Goal: Check status: Verify the current state of an ongoing process or item

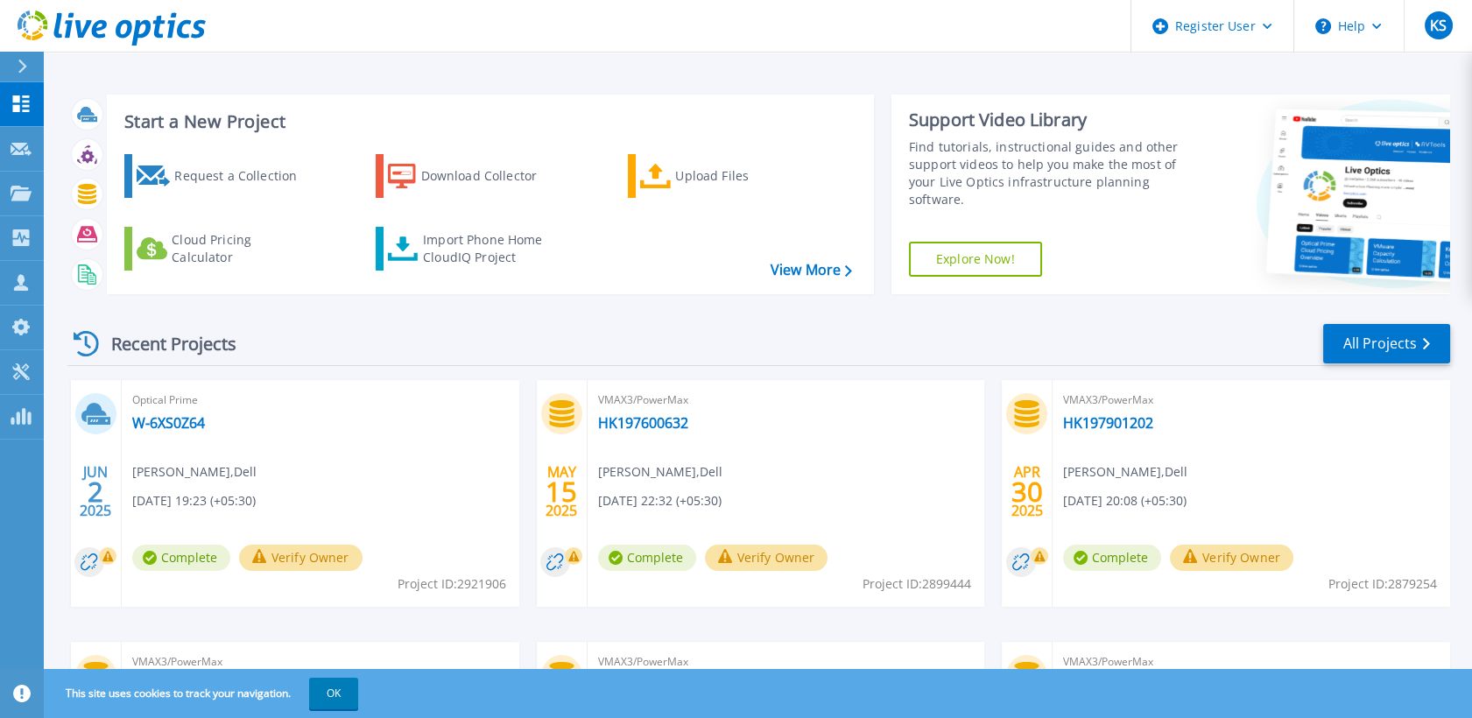
click at [28, 60] on div at bounding box center [30, 67] width 28 height 30
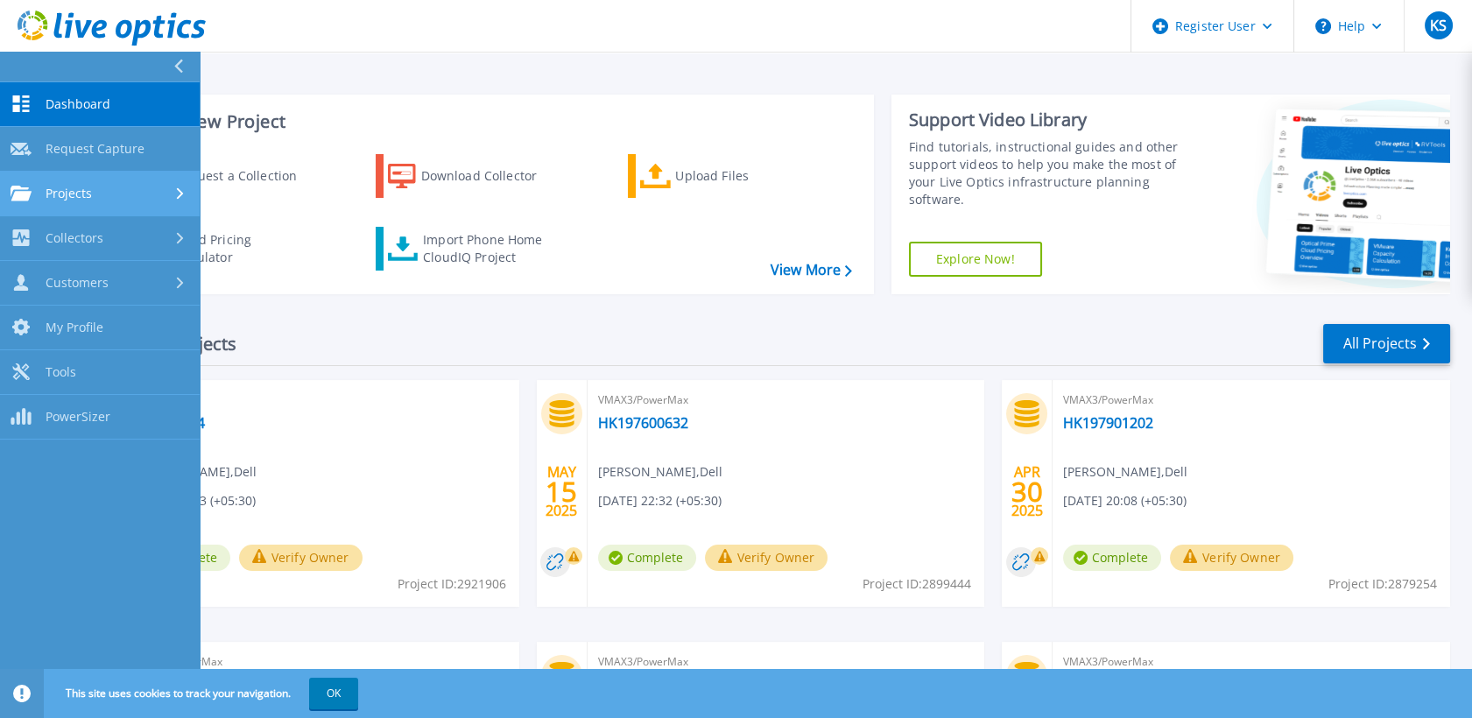
click at [161, 199] on div "Projects" at bounding box center [100, 194] width 179 height 16
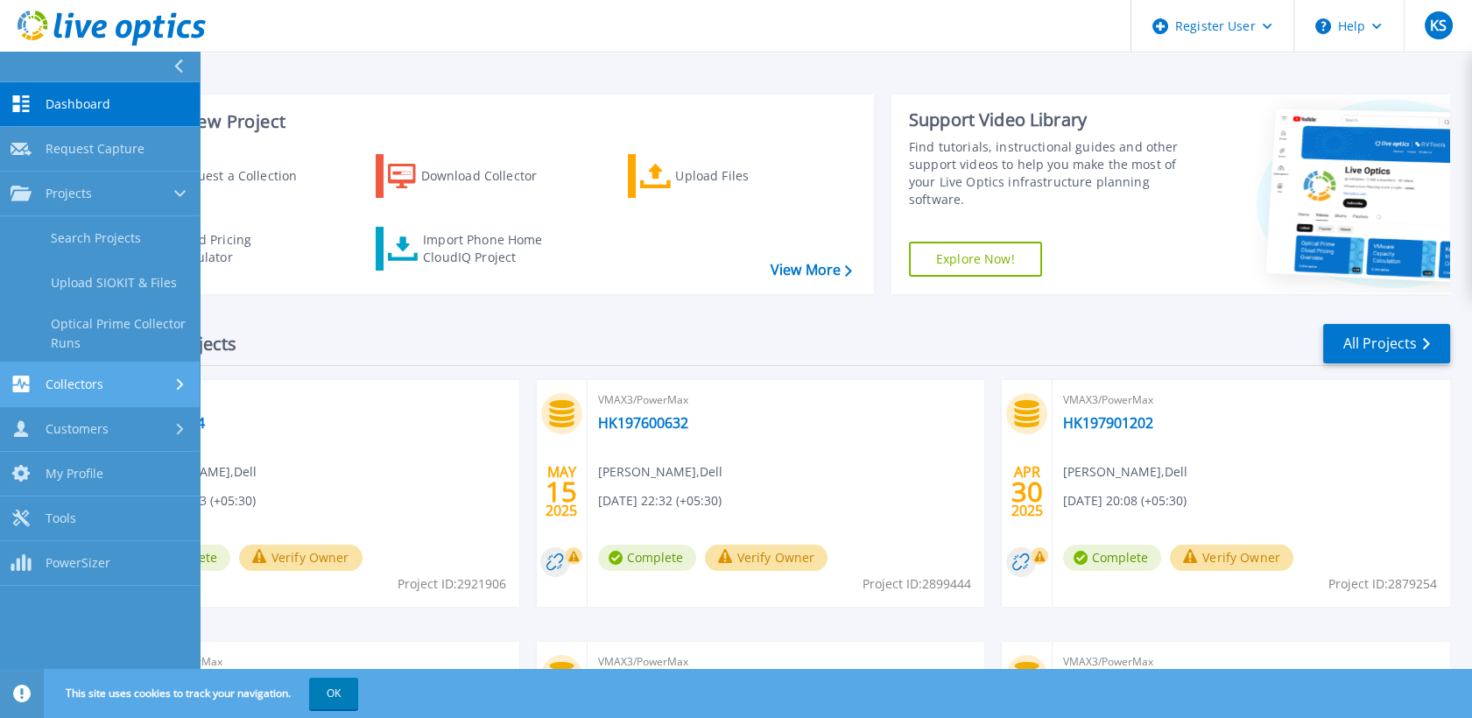
click at [158, 376] on div "Collectors" at bounding box center [100, 384] width 179 height 17
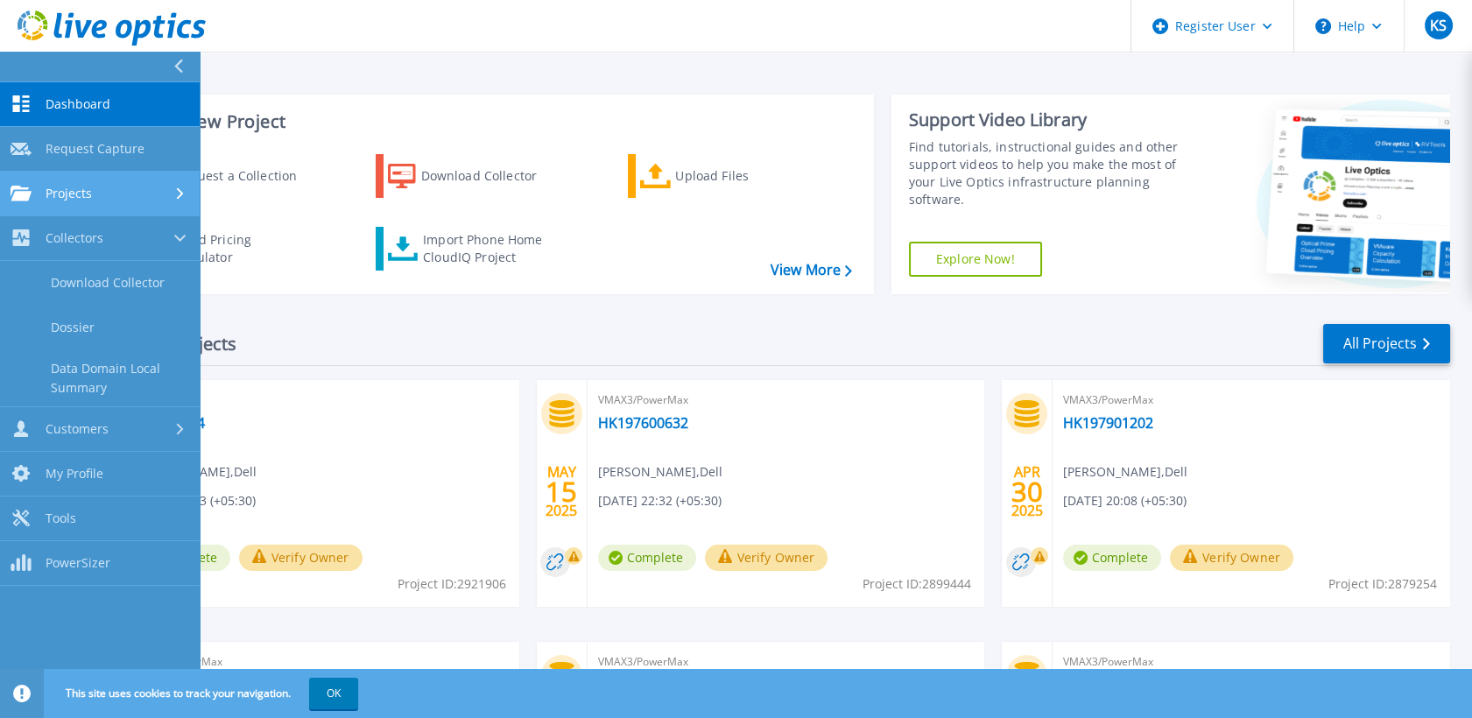
click at [120, 200] on div "Projects" at bounding box center [100, 194] width 179 height 16
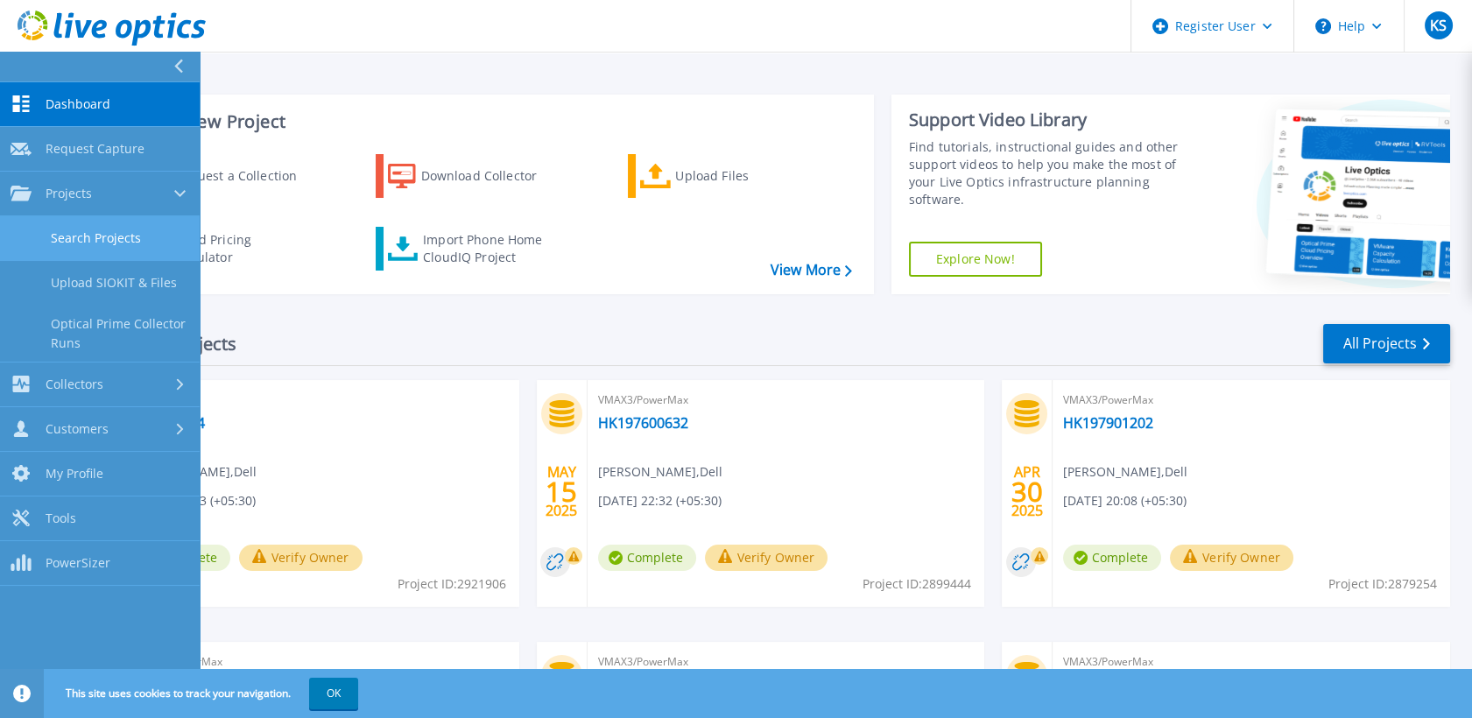
click at [111, 246] on link "Search Projects" at bounding box center [100, 238] width 200 height 45
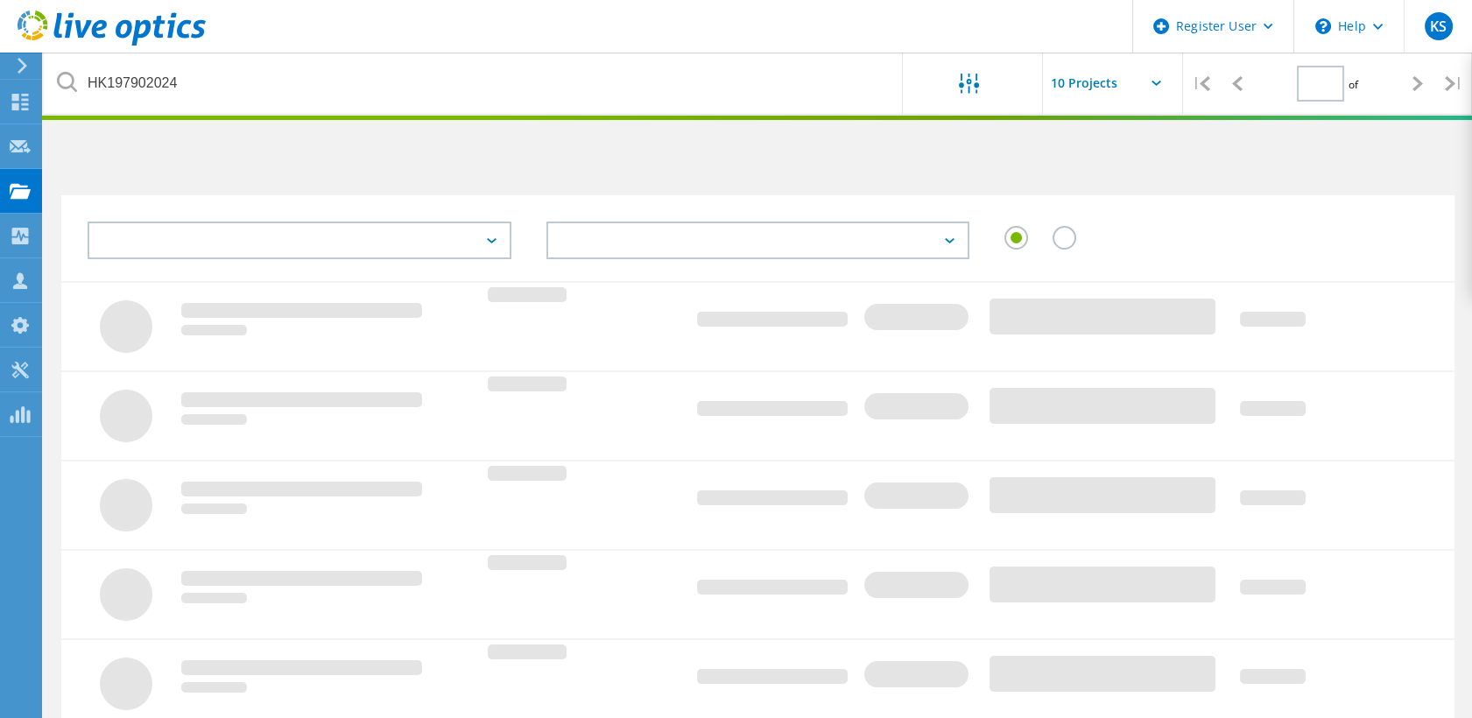
type input "1"
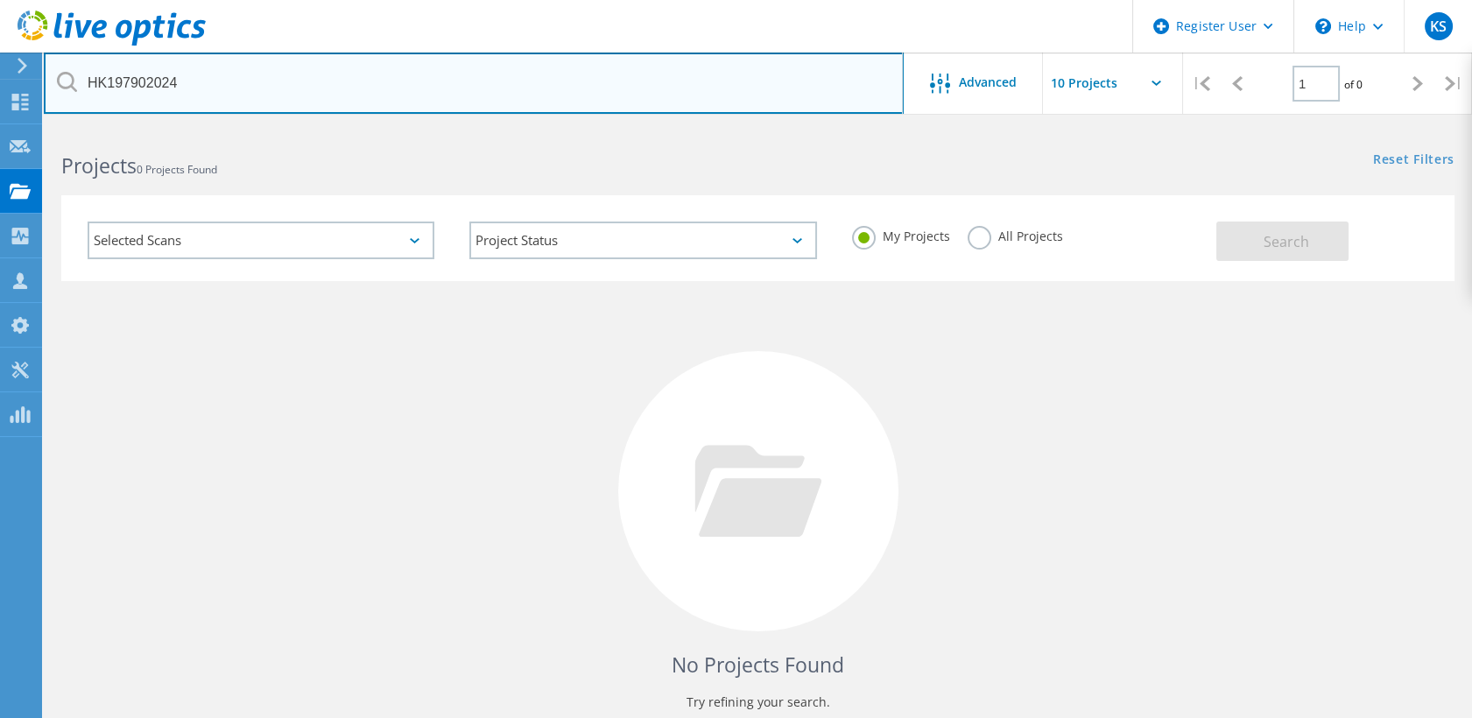
click at [186, 88] on input "HK197902024" at bounding box center [474, 83] width 860 height 61
paste input "800669"
type input "HK197800669"
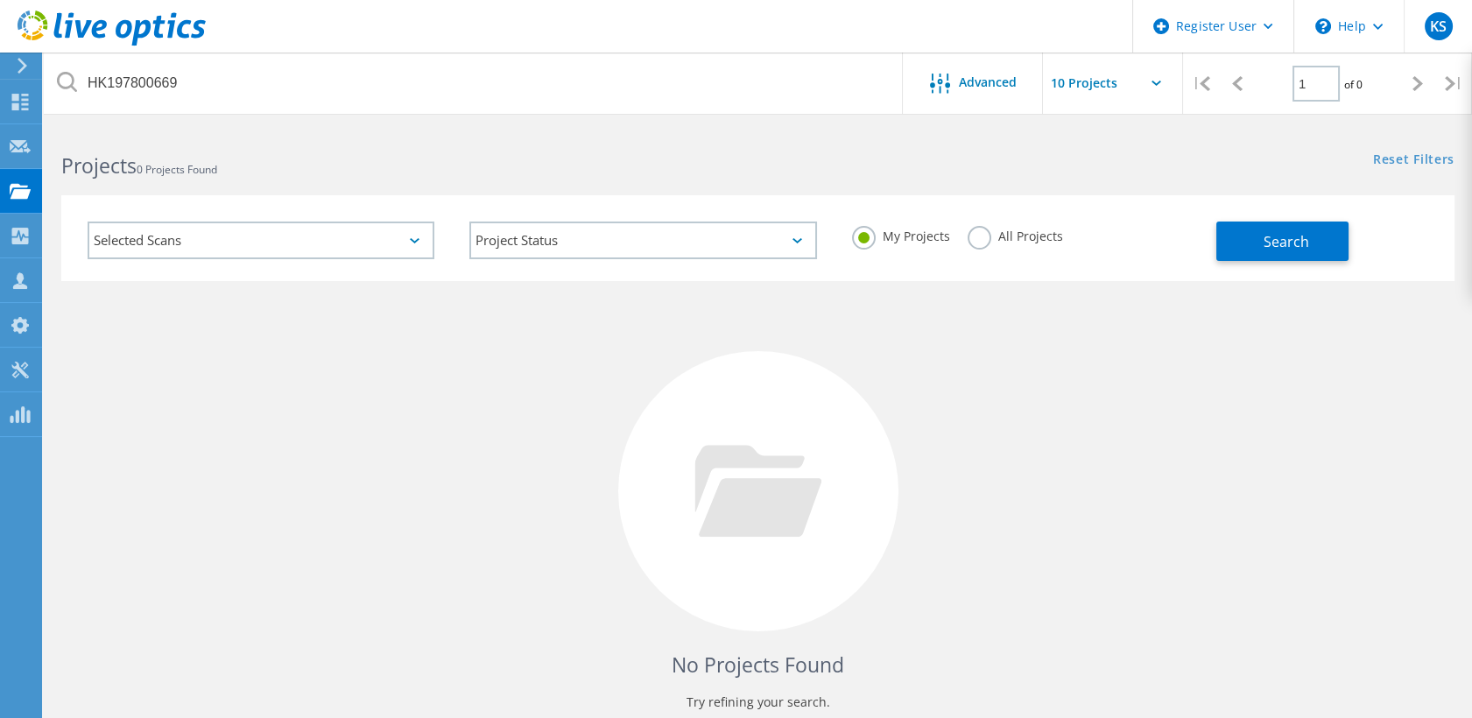
click at [978, 228] on label "All Projects" at bounding box center [1015, 234] width 95 height 17
click at [0, 0] on input "All Projects" at bounding box center [0, 0] width 0 height 0
click at [1261, 257] on button "Search" at bounding box center [1282, 241] width 132 height 39
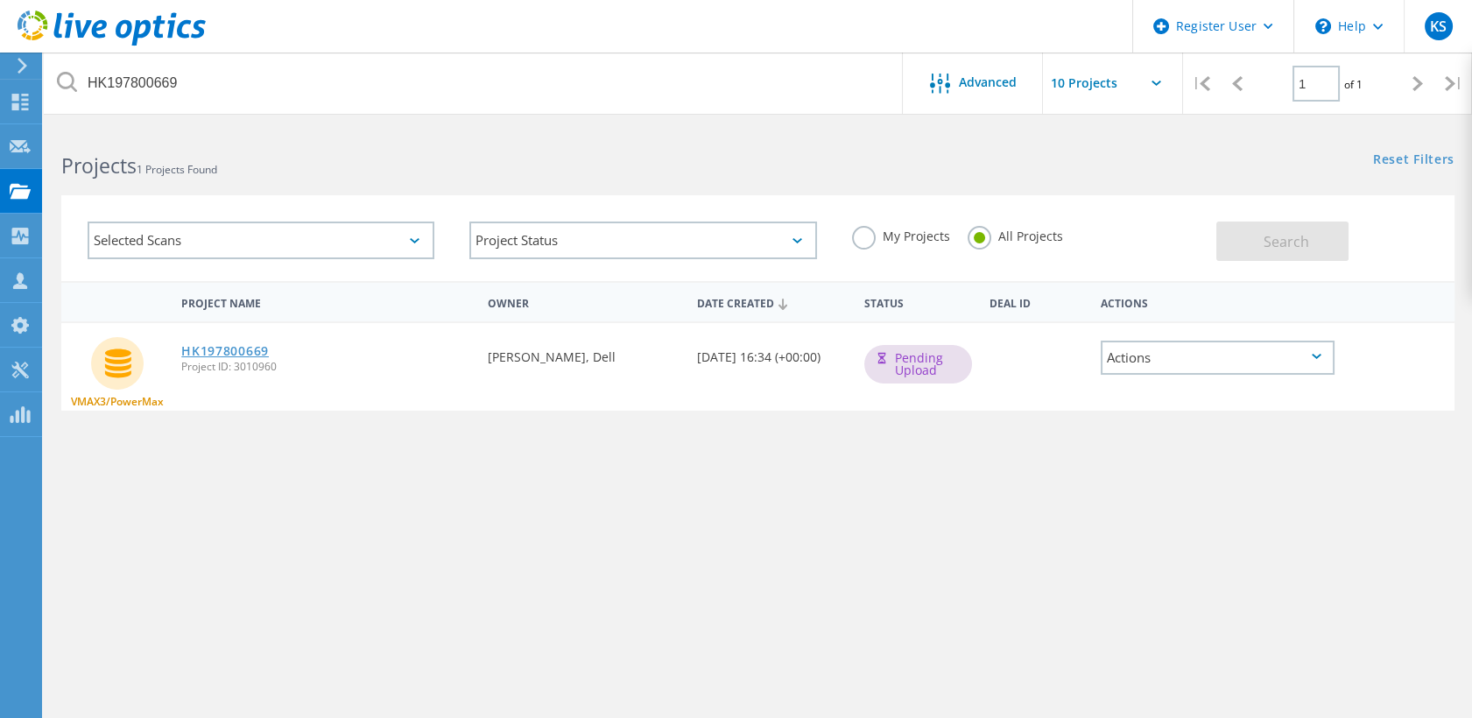
click at [247, 354] on link "HK197800669" at bounding box center [225, 351] width 88 height 12
